Goal: Complete application form

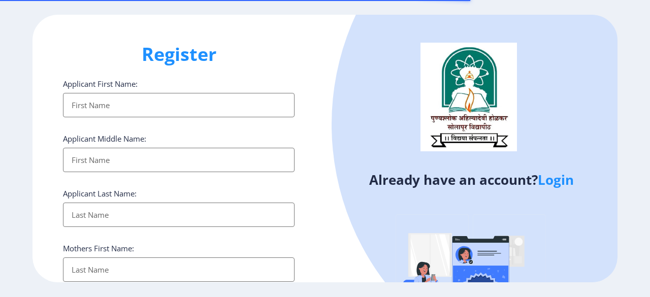
select select
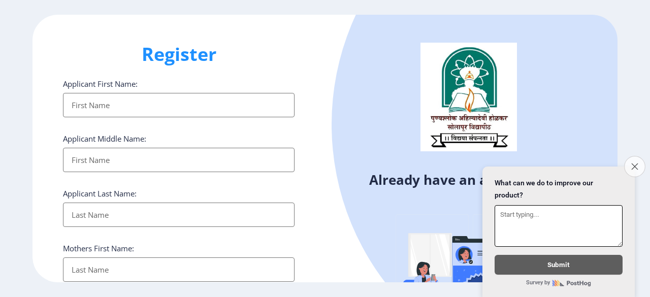
click at [638, 156] on button "Close survey" at bounding box center [634, 166] width 21 height 21
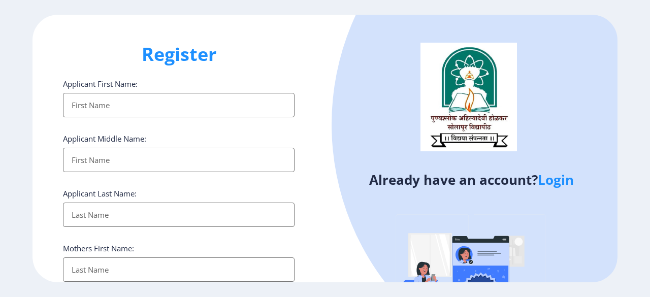
click at [554, 177] on link "Login" at bounding box center [556, 180] width 36 height 18
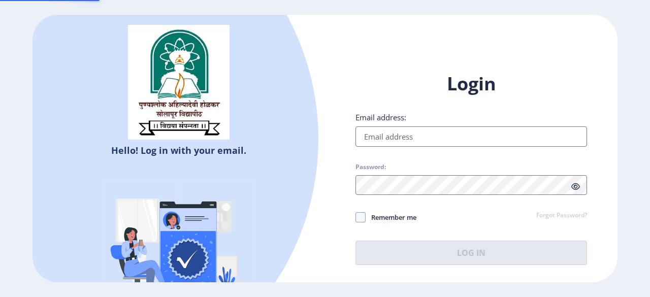
type input "[EMAIL_ADDRESS][DOMAIN_NAME]"
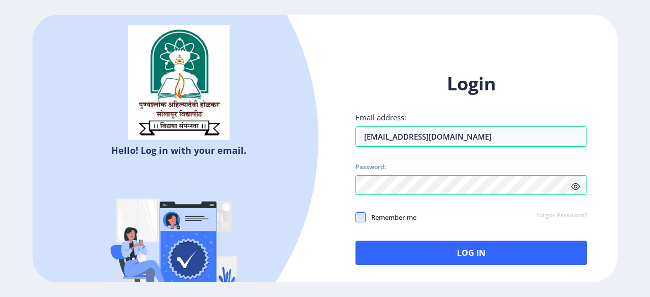
click at [357, 217] on span at bounding box center [361, 217] width 10 height 10
click at [356, 217] on input "Remember me" at bounding box center [356, 217] width 1 height 1
checkbox input "true"
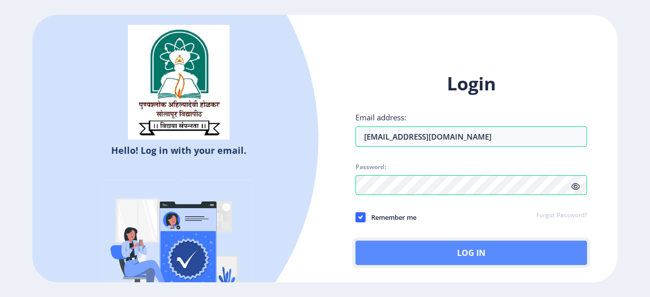
click at [406, 249] on button "Log In" at bounding box center [472, 253] width 232 height 24
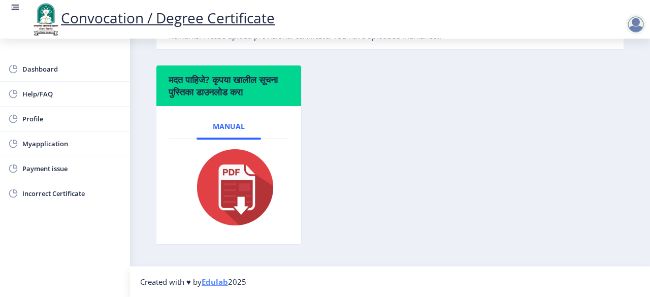
scroll to position [373, 0]
click at [236, 194] on img at bounding box center [229, 187] width 94 height 81
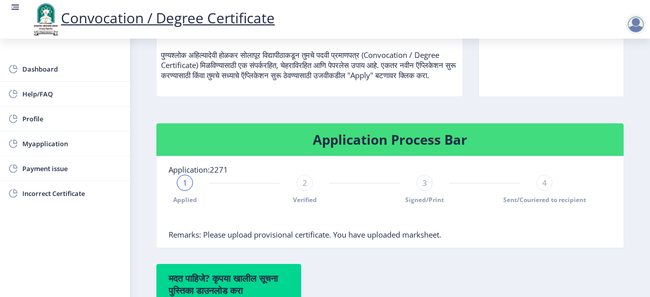
scroll to position [166, 0]
click at [304, 201] on div "2 Verified" at bounding box center [305, 189] width 16 height 29
click at [303, 188] on span "2" at bounding box center [305, 183] width 5 height 10
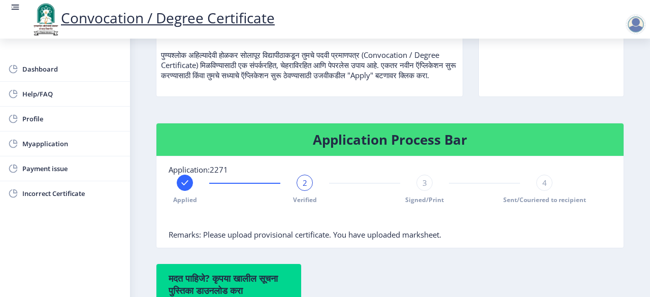
click at [367, 187] on div "Applied 2 Verified 3 Signed/Print 4 Sent/Couriered to recipient" at bounding box center [365, 189] width 392 height 29
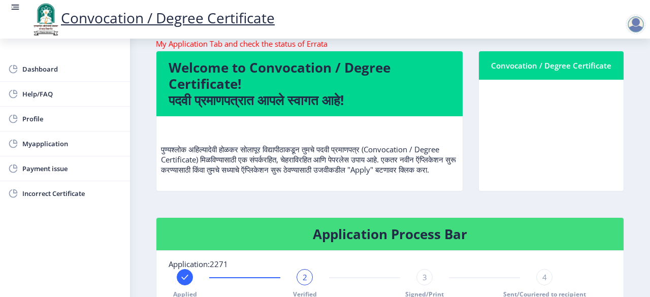
scroll to position [0, 0]
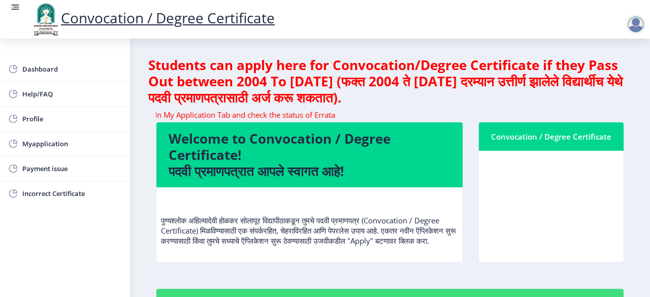
click at [555, 136] on div "Convocation / Degree Certificate" at bounding box center [551, 137] width 120 height 12
click at [543, 148] on nb-card-header "Convocation / Degree Certificate" at bounding box center [551, 136] width 145 height 28
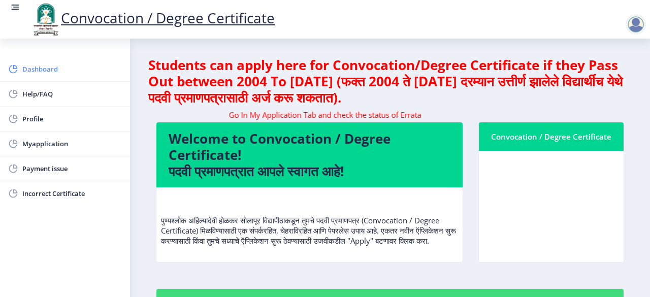
click at [43, 70] on span "Dashboard" at bounding box center [72, 69] width 100 height 12
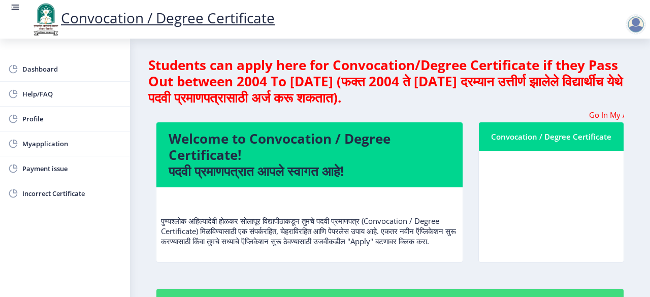
scroll to position [152, 0]
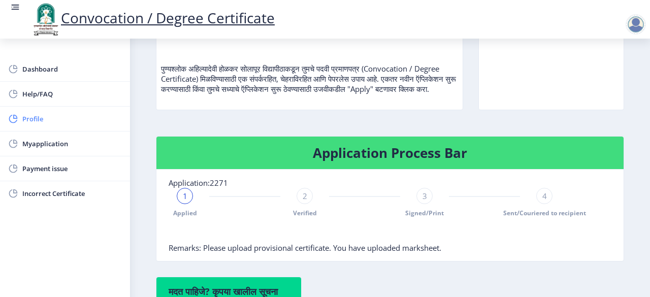
click at [38, 118] on span "Profile" at bounding box center [72, 119] width 100 height 12
select select
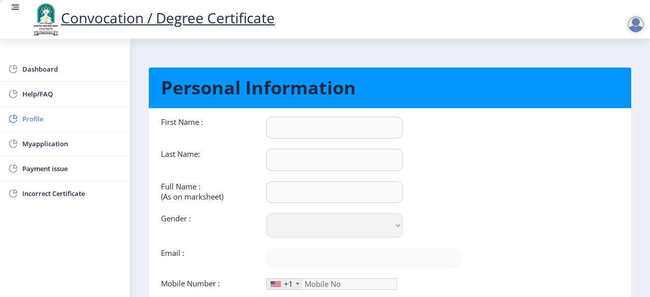
type input "[PERSON_NAME]"
type input "[PERSON_NAME] aamsiddha [PERSON_NAME]"
select select "[DEMOGRAPHIC_DATA]"
type input "[EMAIL_ADDRESS][DOMAIN_NAME]"
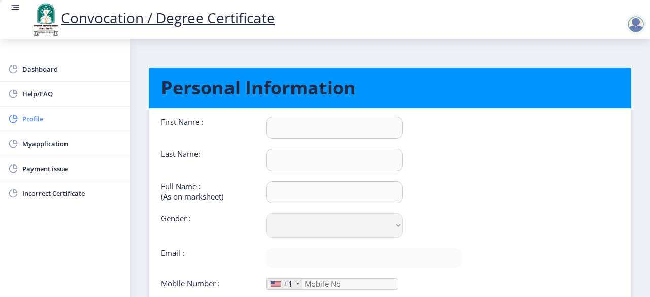
type input "8999796981"
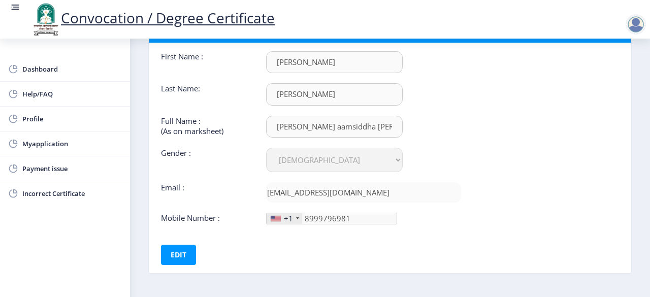
scroll to position [65, 0]
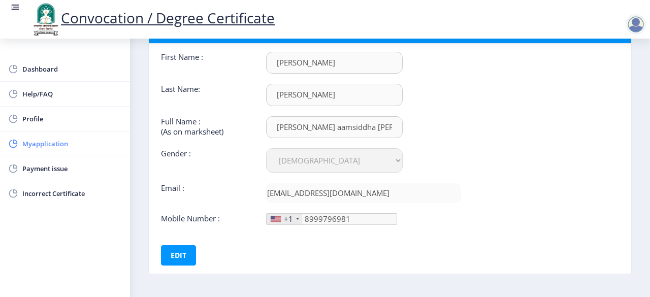
click at [47, 142] on span "Myapplication" at bounding box center [72, 144] width 100 height 12
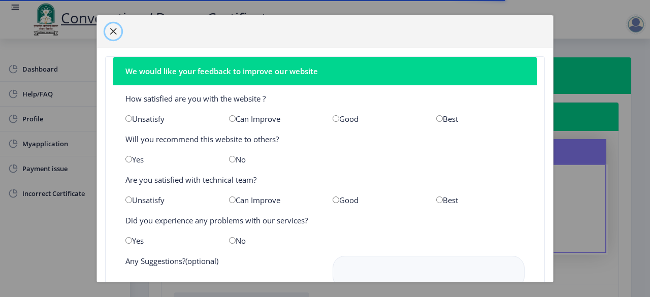
click at [113, 30] on span "button" at bounding box center [113, 31] width 8 height 8
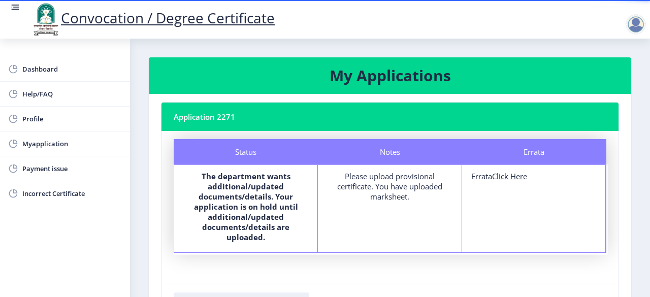
drag, startPoint x: 505, startPoint y: 177, endPoint x: 530, endPoint y: 178, distance: 24.9
click at [530, 178] on div "Errata Click Here" at bounding box center [533, 176] width 125 height 10
click at [516, 179] on u "Click Here" at bounding box center [509, 176] width 35 height 10
select select
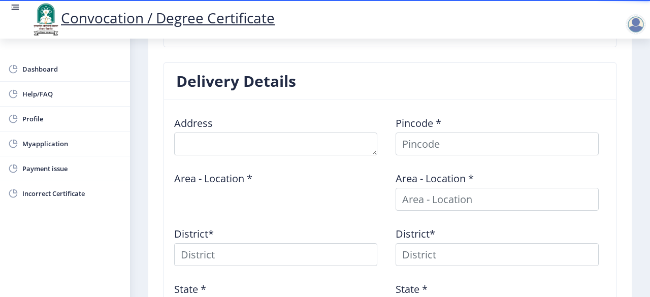
scroll to position [361, 0]
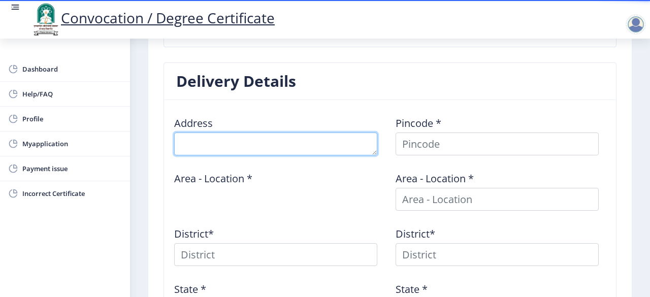
click at [232, 142] on textarea at bounding box center [275, 144] width 203 height 23
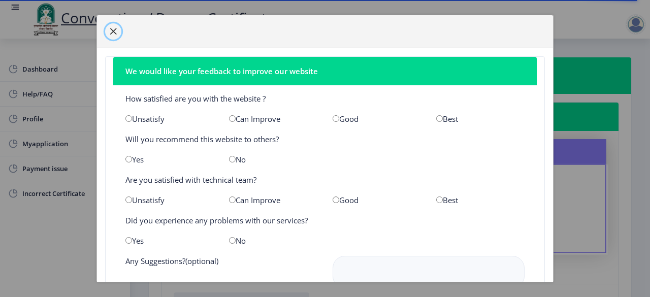
click at [114, 30] on span "button" at bounding box center [113, 31] width 8 height 8
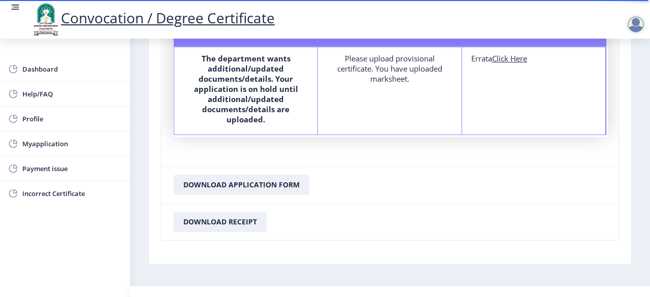
scroll to position [135, 0]
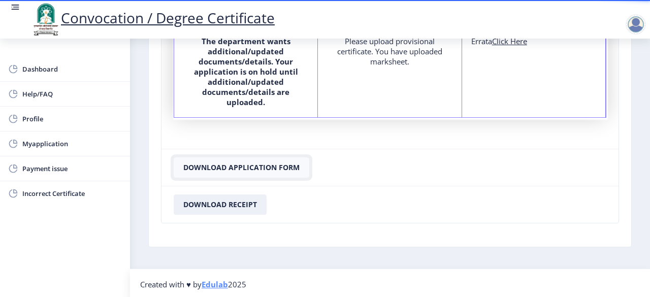
click at [214, 169] on button "Download Application Form" at bounding box center [242, 167] width 136 height 20
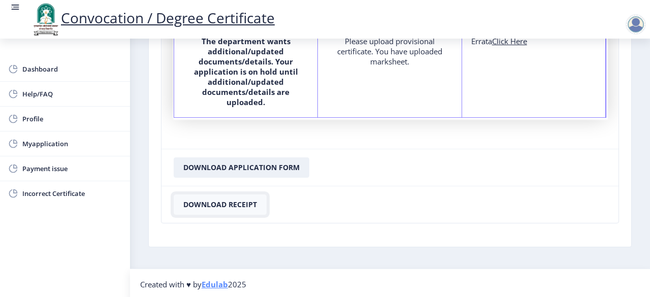
click at [238, 205] on button "Download Receipt" at bounding box center [220, 205] width 93 height 20
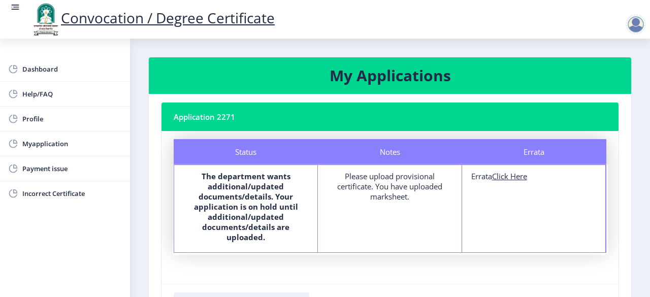
select select
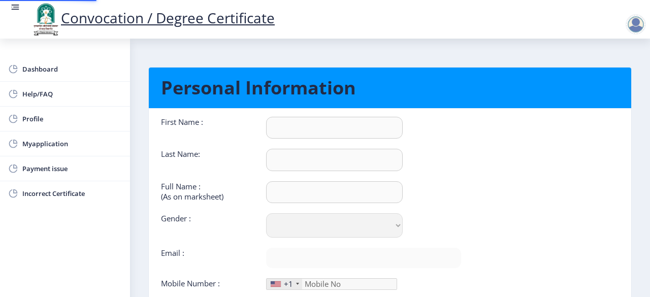
type input "[PERSON_NAME]"
type input "[PERSON_NAME] aamsiddha [PERSON_NAME]"
select select "[DEMOGRAPHIC_DATA]"
type input "[EMAIL_ADDRESS][DOMAIN_NAME]"
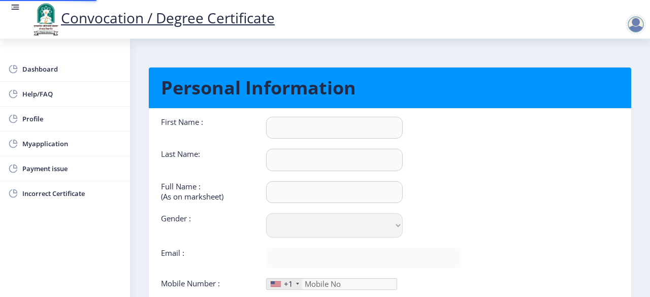
type input "8999796981"
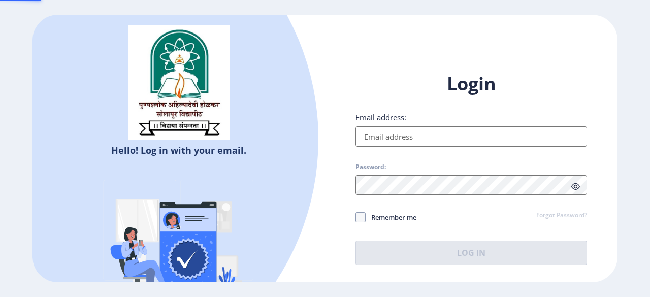
type input "[EMAIL_ADDRESS][DOMAIN_NAME]"
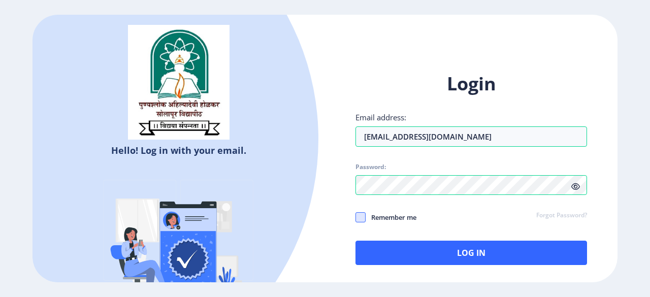
click at [364, 213] on span at bounding box center [361, 217] width 10 height 10
click at [356, 217] on input "Remember me" at bounding box center [356, 217] width 1 height 1
checkbox input "true"
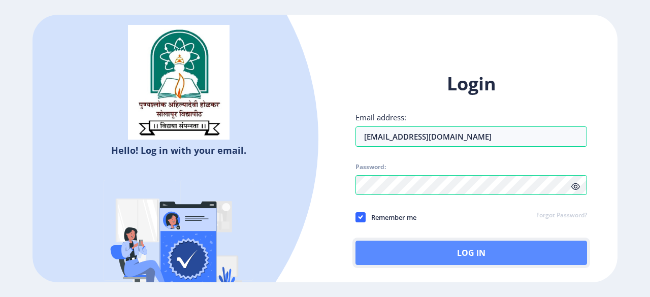
click at [446, 244] on button "Log In" at bounding box center [472, 253] width 232 height 24
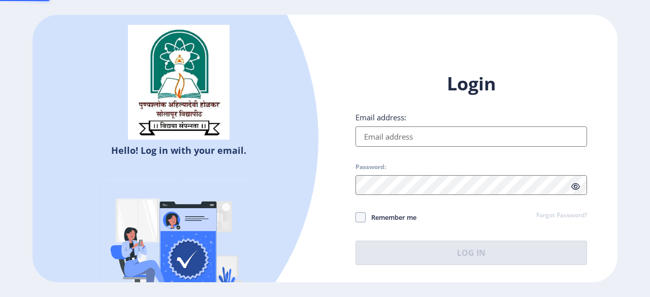
type input "[EMAIL_ADDRESS][DOMAIN_NAME]"
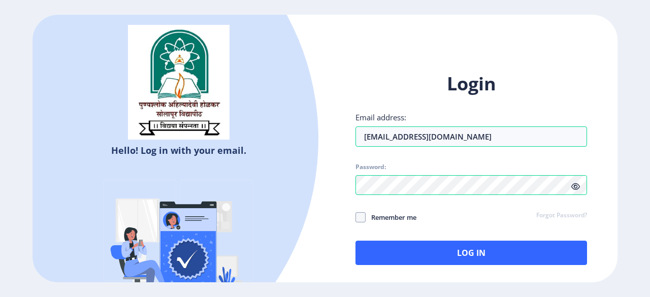
select select
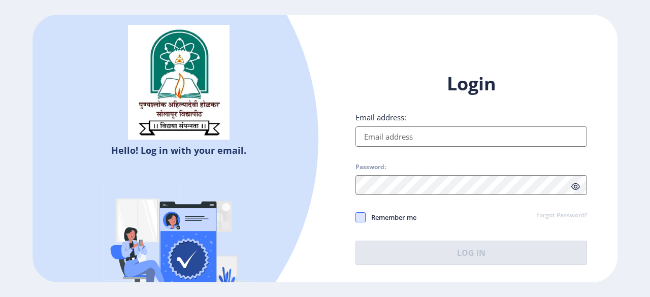
type input "[EMAIL_ADDRESS][DOMAIN_NAME]"
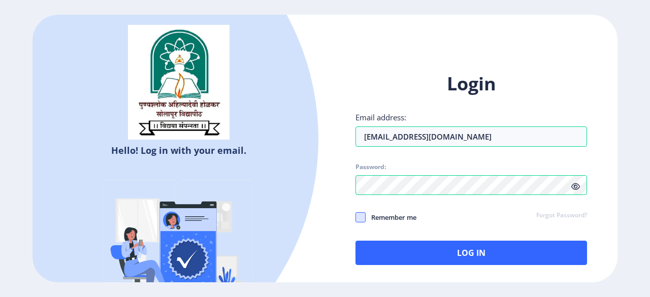
click at [362, 218] on span at bounding box center [361, 217] width 10 height 10
click at [356, 218] on input "Remember me" at bounding box center [356, 217] width 1 height 1
checkbox input "true"
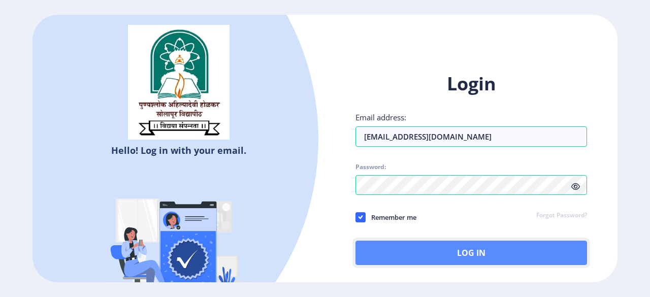
click at [419, 257] on button "Log In" at bounding box center [472, 253] width 232 height 24
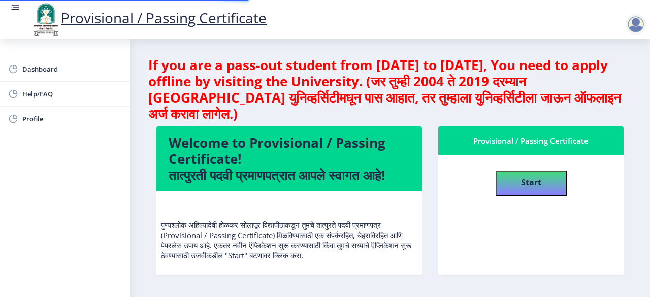
scroll to position [3, 0]
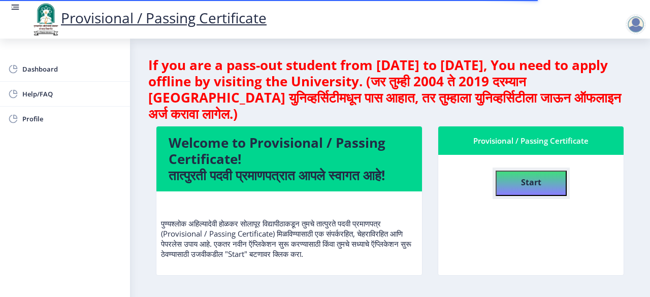
click at [537, 184] on b "Start" at bounding box center [531, 182] width 20 height 11
select select
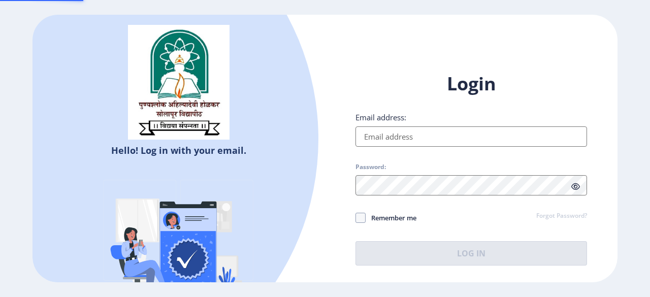
type input "[EMAIL_ADDRESS][DOMAIN_NAME]"
